Goal: Task Accomplishment & Management: Manage account settings

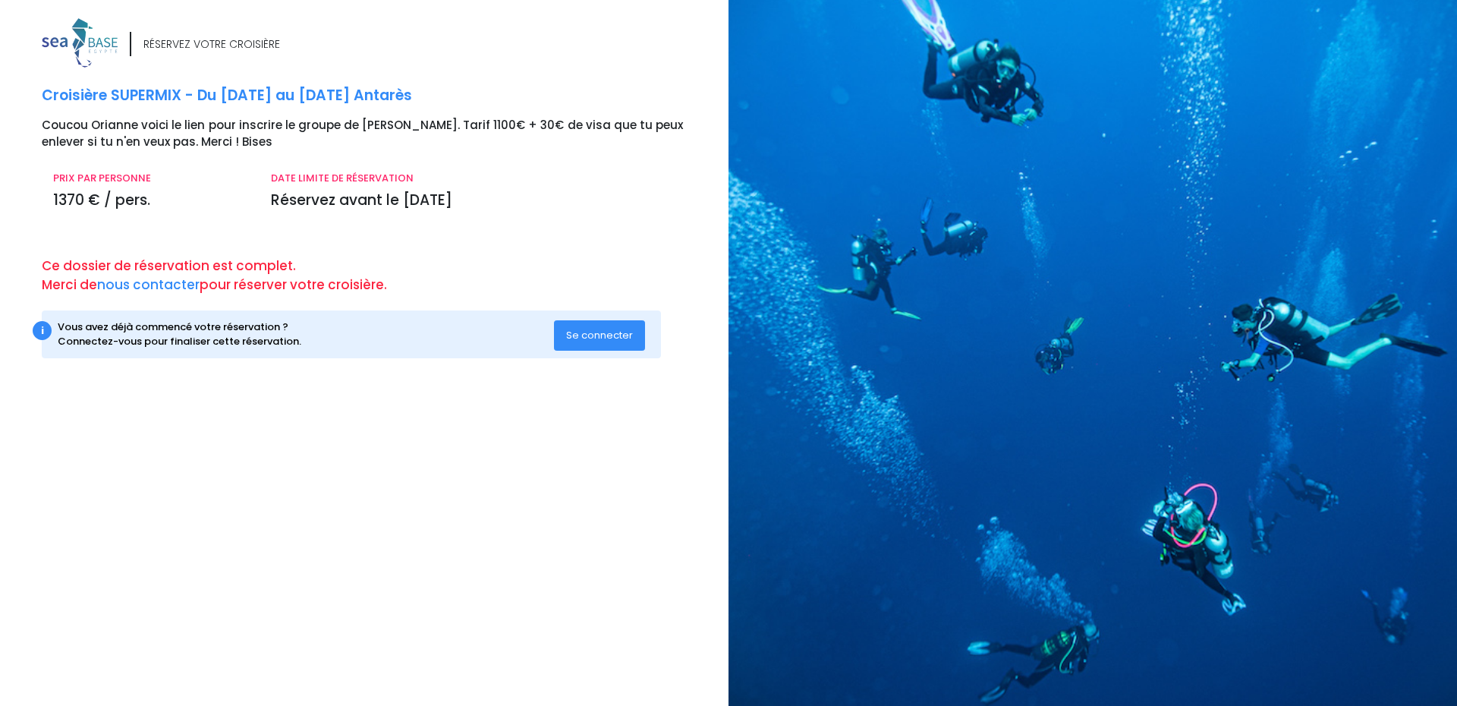
click at [600, 342] on span "Se connecter" at bounding box center [599, 335] width 67 height 14
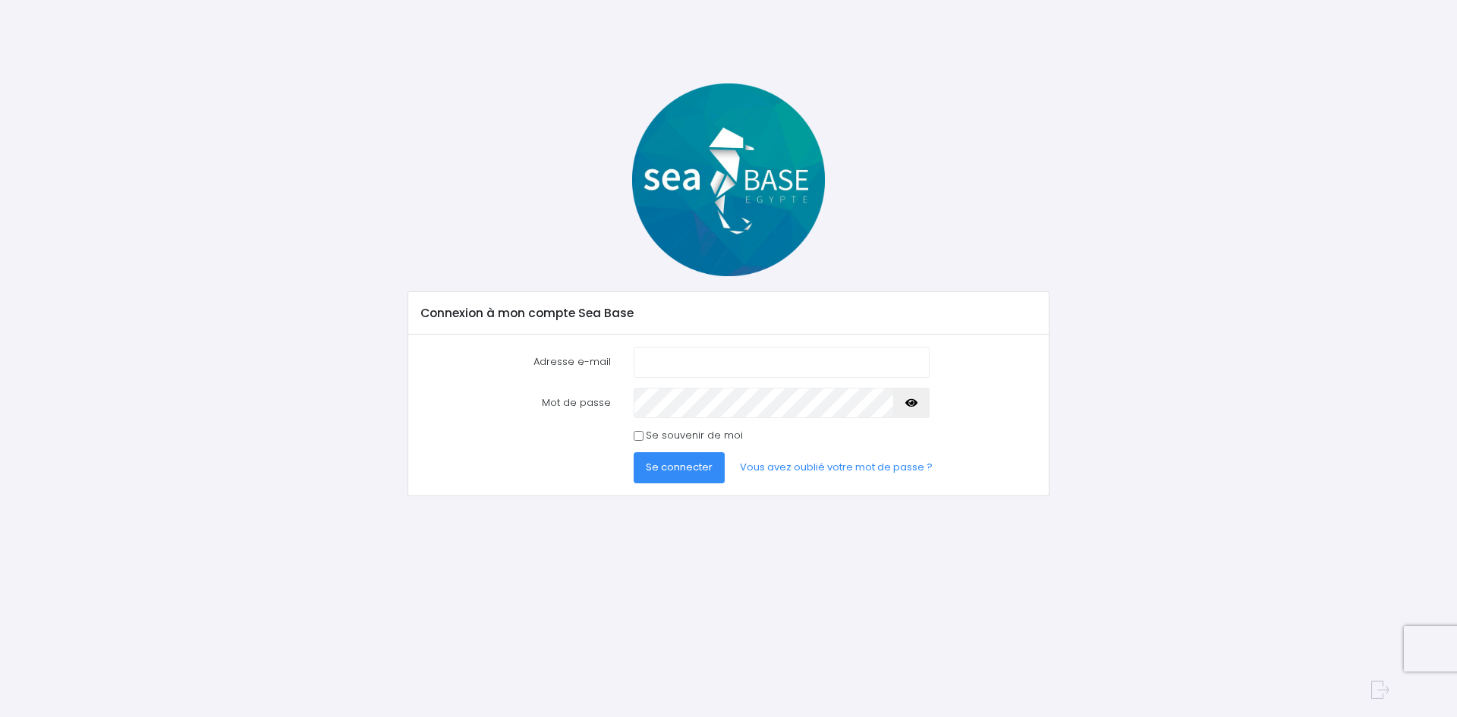
type input "orianne@aquarev.com"
click at [692, 461] on span "Se connecter" at bounding box center [679, 467] width 67 height 14
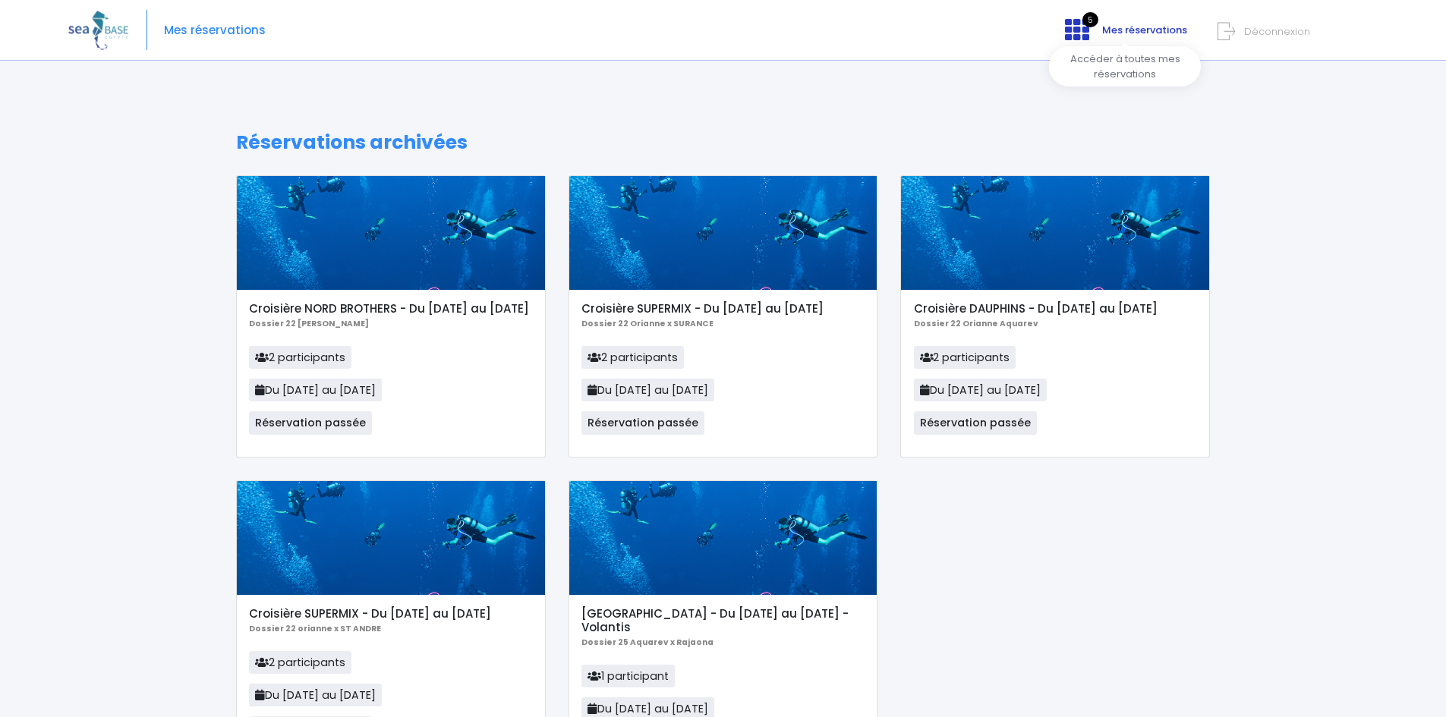
click at [1093, 33] on link "5 Mes réservations" at bounding box center [1124, 35] width 143 height 14
click at [1138, 28] on span "Mes réservations" at bounding box center [1144, 30] width 85 height 14
click at [197, 18] on div "Mes réservations 5 Mes réservations Déconnexion" at bounding box center [711, 30] width 1286 height 61
click at [199, 30] on span "Mes réservations" at bounding box center [215, 30] width 102 height 0
click at [196, 30] on span "Mes réservations" at bounding box center [215, 30] width 102 height 0
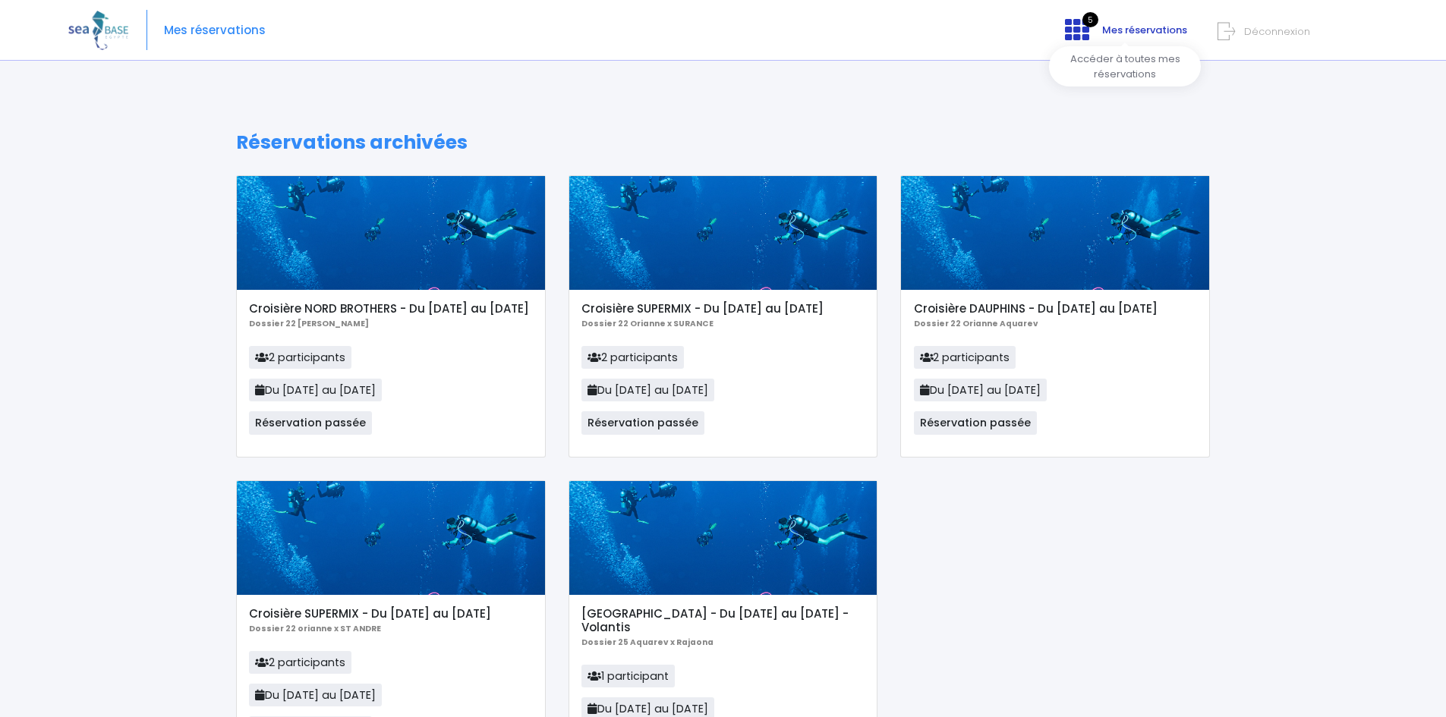
click at [1144, 26] on span "Mes réservations" at bounding box center [1144, 30] width 85 height 14
click at [1261, 28] on span "Déconnexion" at bounding box center [1277, 31] width 66 height 14
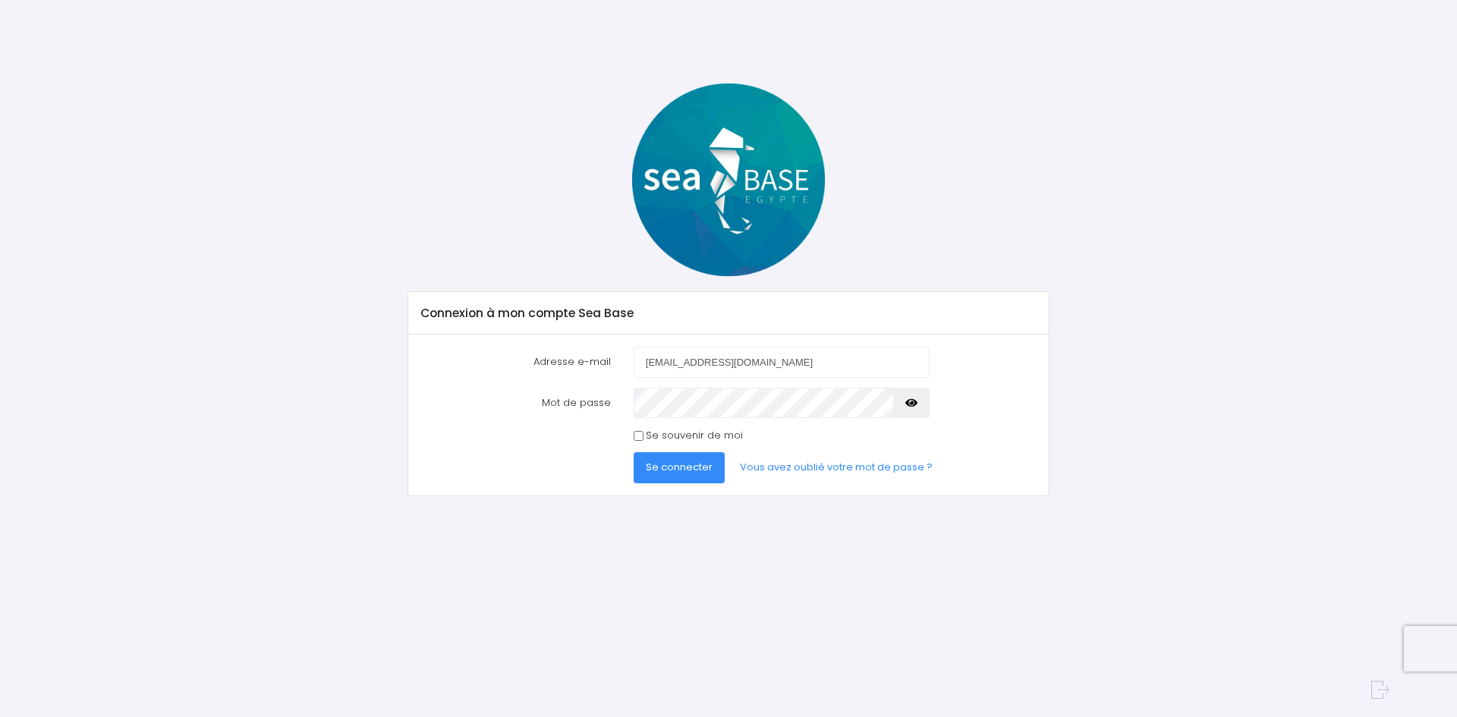
click at [745, 354] on input "[EMAIL_ADDRESS][DOMAIN_NAME]" at bounding box center [782, 362] width 296 height 30
click at [913, 403] on icon "button" at bounding box center [911, 403] width 12 height 0
click at [773, 364] on input "[EMAIL_ADDRESS][DOMAIN_NAME]" at bounding box center [782, 362] width 296 height 30
click at [908, 403] on icon "button" at bounding box center [911, 403] width 12 height 0
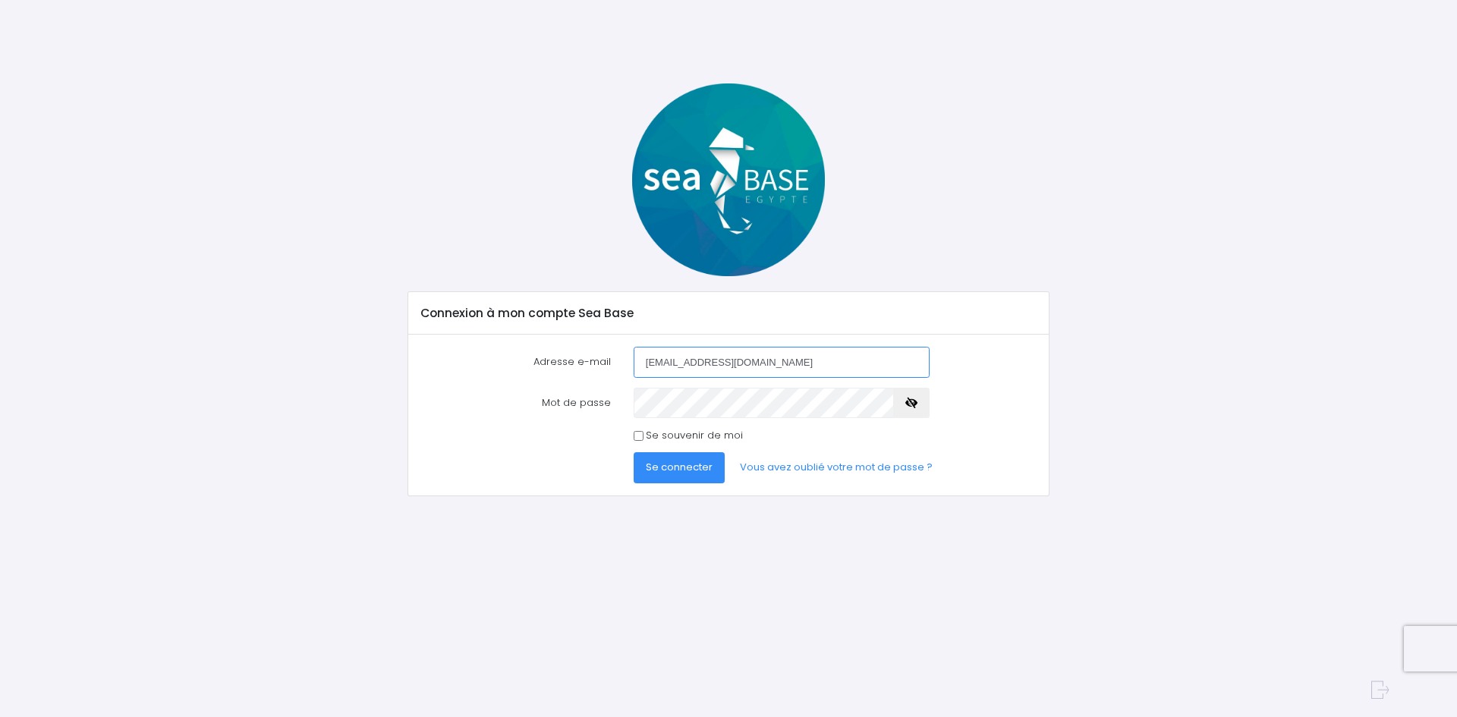
click at [858, 372] on input "orianne@aquarev.com" at bounding box center [782, 362] width 296 height 30
type input "osalvaterra@aquarev.com"
click at [679, 470] on span "Se connecter" at bounding box center [679, 467] width 67 height 14
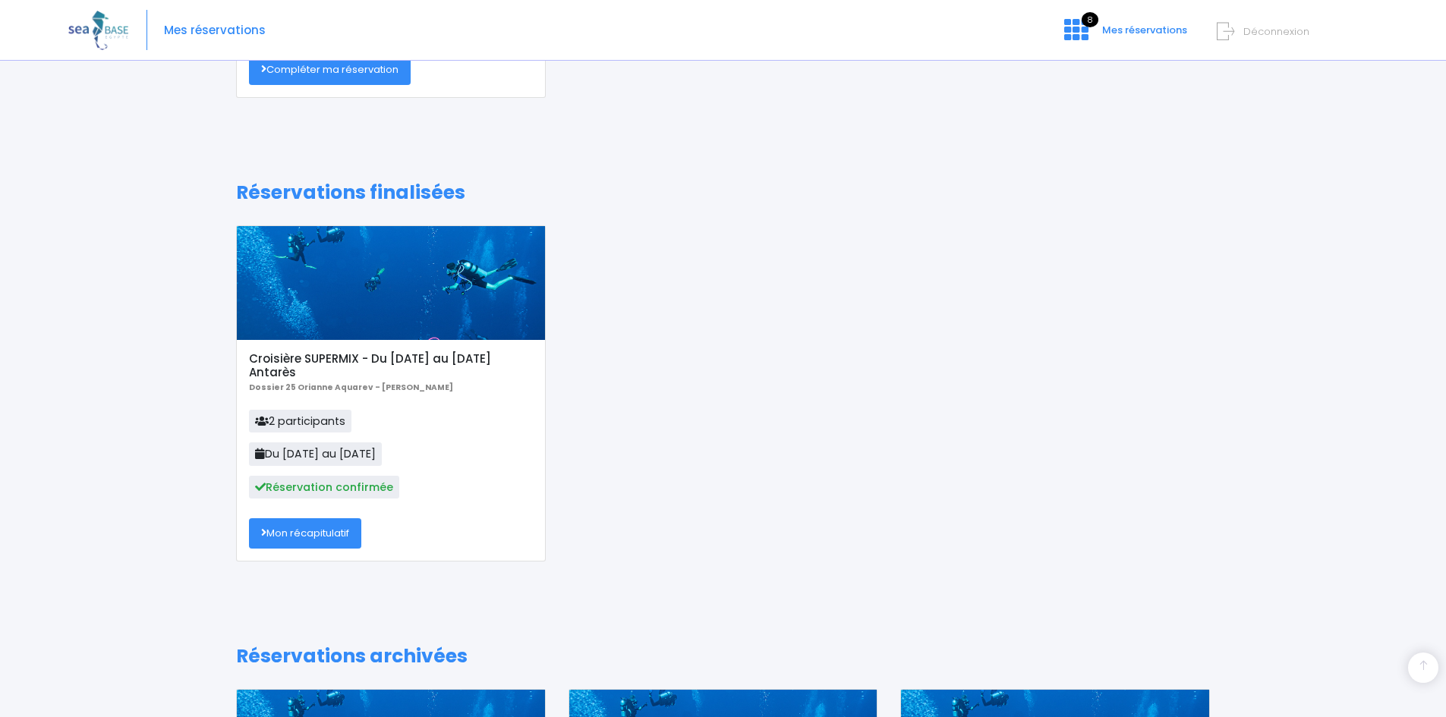
scroll to position [379, 0]
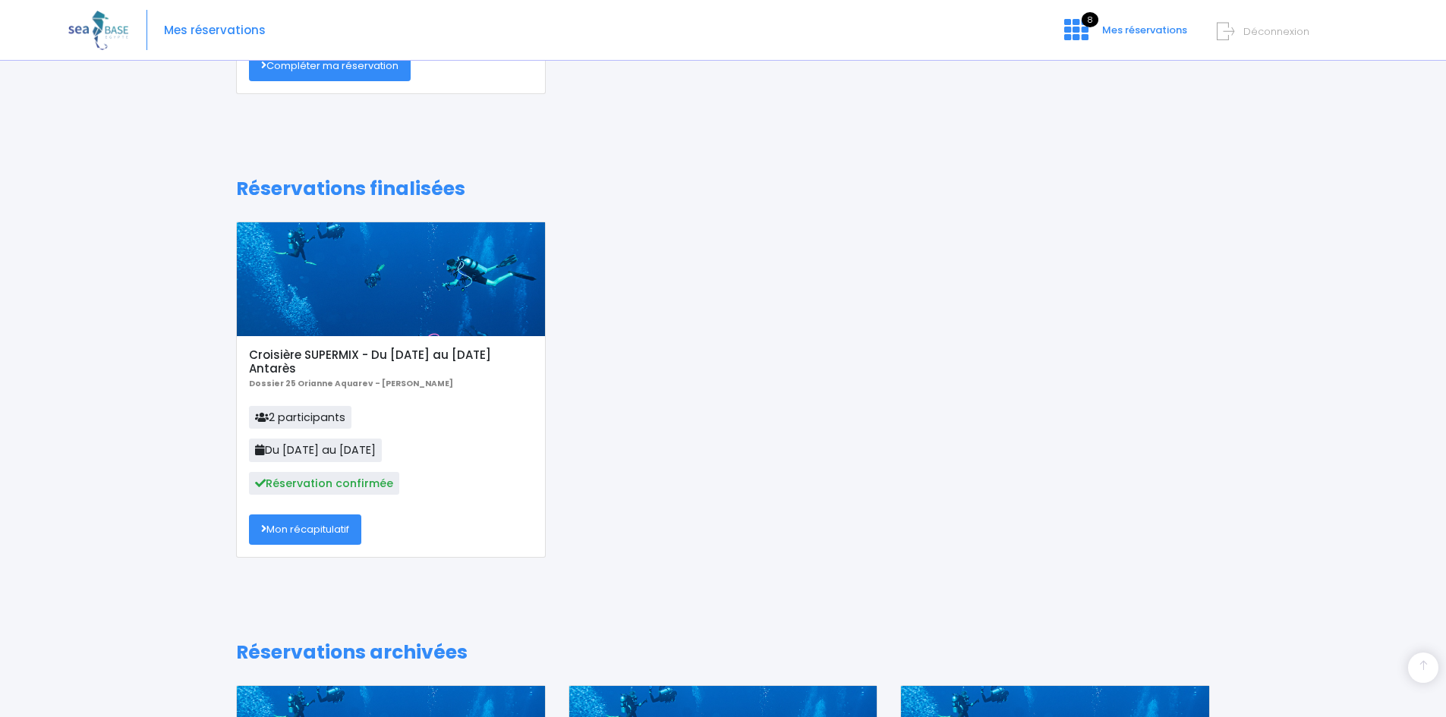
click at [353, 284] on div at bounding box center [391, 279] width 308 height 114
